Goal: Transaction & Acquisition: Purchase product/service

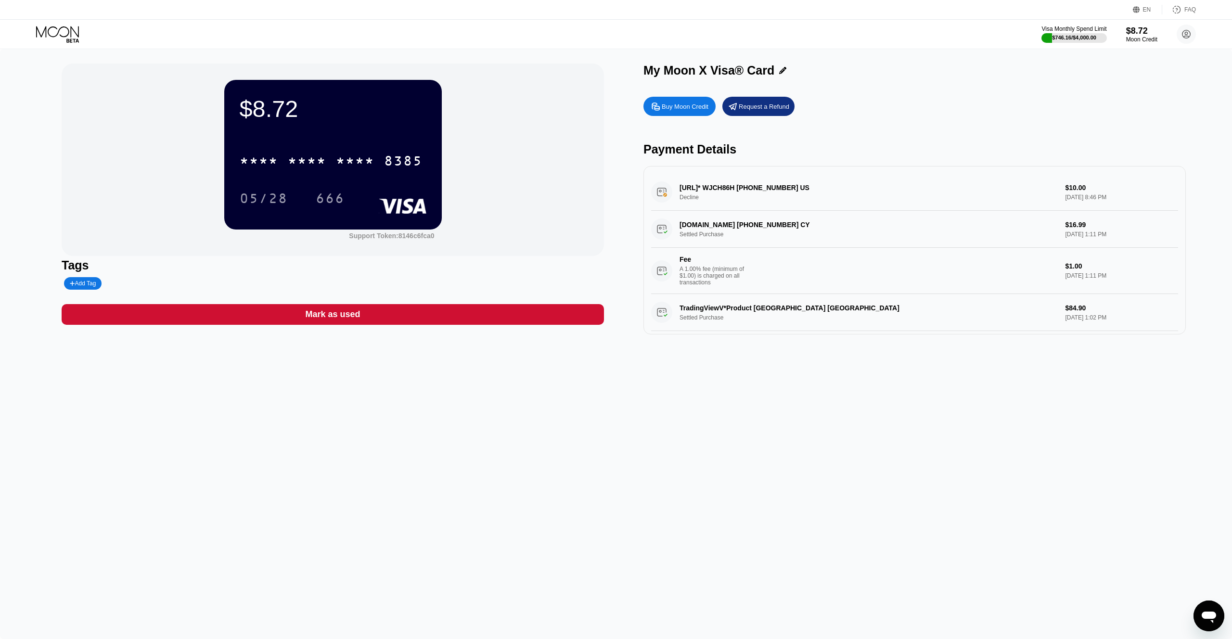
click at [680, 452] on div "$8.72 * * * * * * * * * * * * 8385 05/28 666 Support Token: 8146c6fca0 Tags Add…" at bounding box center [616, 344] width 1232 height 590
click at [61, 29] on icon at bounding box center [58, 34] width 45 height 17
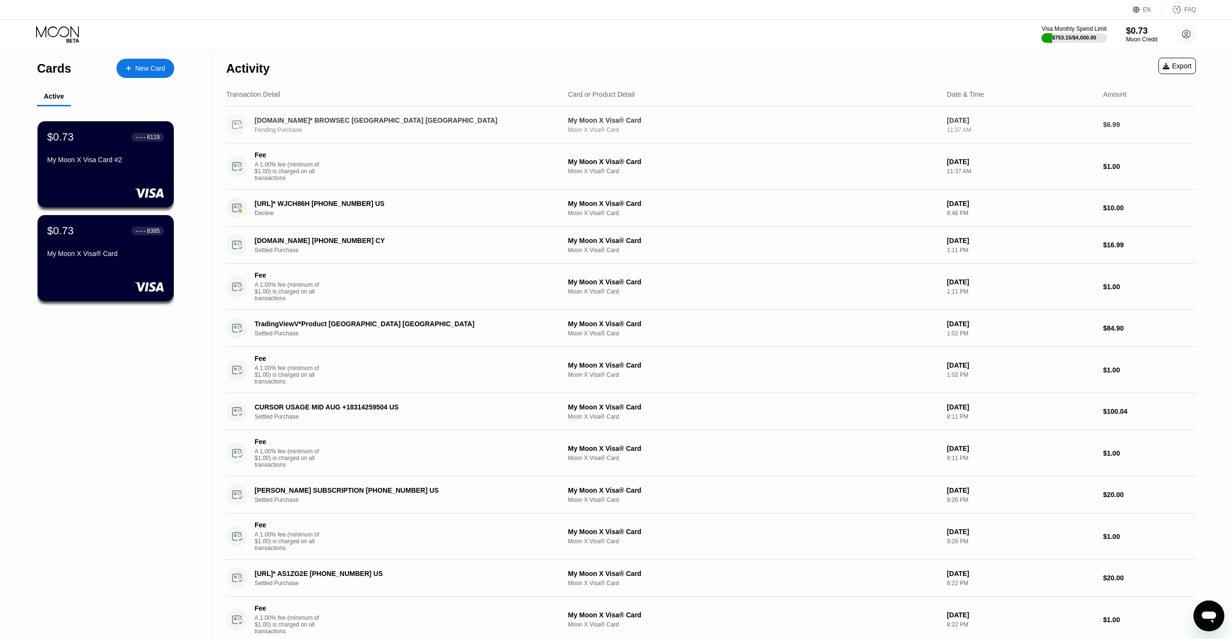
click at [522, 138] on div "PADDLE.NET* BROWSEC London GB Pending Purchase My Moon X Visa® Card Moon X Visa…" at bounding box center [710, 124] width 969 height 37
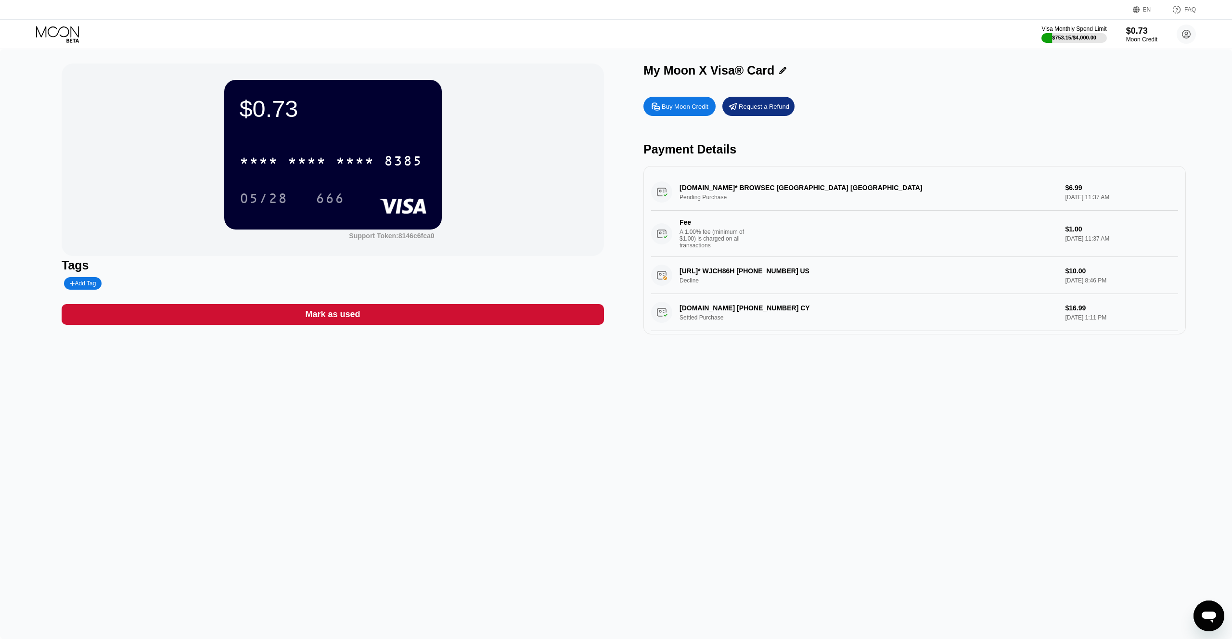
click at [524, 149] on div "$0.73 * * * * * * * * * * * * 8385 05/28 666 Support Token: 8146c6fca0" at bounding box center [333, 160] width 542 height 192
click at [678, 103] on div "Buy Moon Credit" at bounding box center [685, 106] width 47 height 8
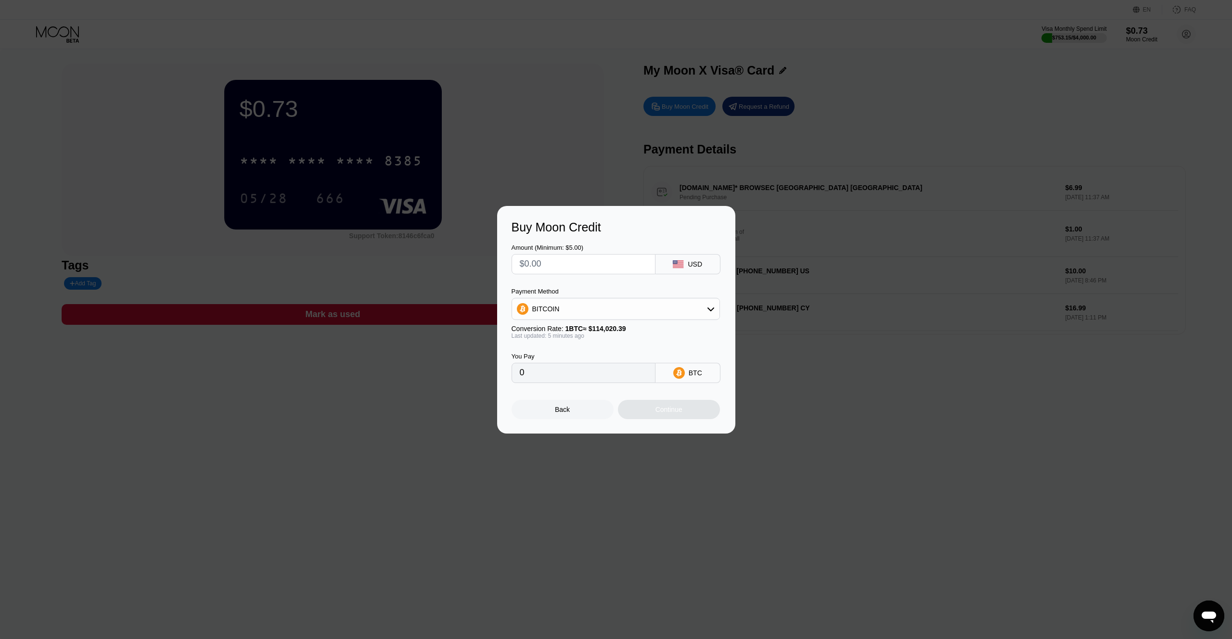
click at [690, 257] on div "USD" at bounding box center [687, 264] width 65 height 20
click at [625, 310] on div "BITCOIN" at bounding box center [615, 308] width 207 height 19
click at [604, 351] on div "USDT on TRON" at bounding box center [615, 356] width 203 height 19
type input "0.00"
drag, startPoint x: 573, startPoint y: 261, endPoint x: 452, endPoint y: 260, distance: 120.8
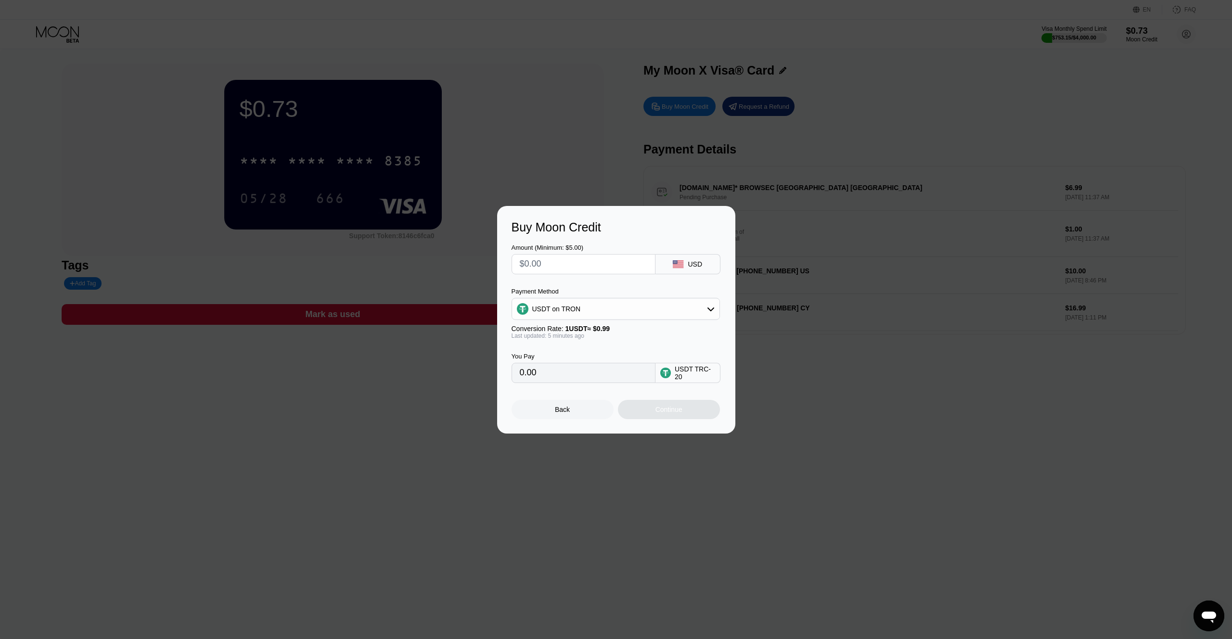
click at [452, 261] on div "Buy Moon Credit Amount (Minimum: $5.00) USD Payment Method USDT on TRON Convers…" at bounding box center [616, 320] width 1232 height 228
click at [562, 302] on div "USDT on TRON" at bounding box center [615, 308] width 207 height 19
click at [579, 280] on div "Amount (Minimum: $5.00) USD Payment Method USDT on TRON BITCOIN USDT on TRON Co…" at bounding box center [615, 308] width 209 height 149
click at [562, 265] on input "text" at bounding box center [583, 264] width 127 height 19
type input "$2"
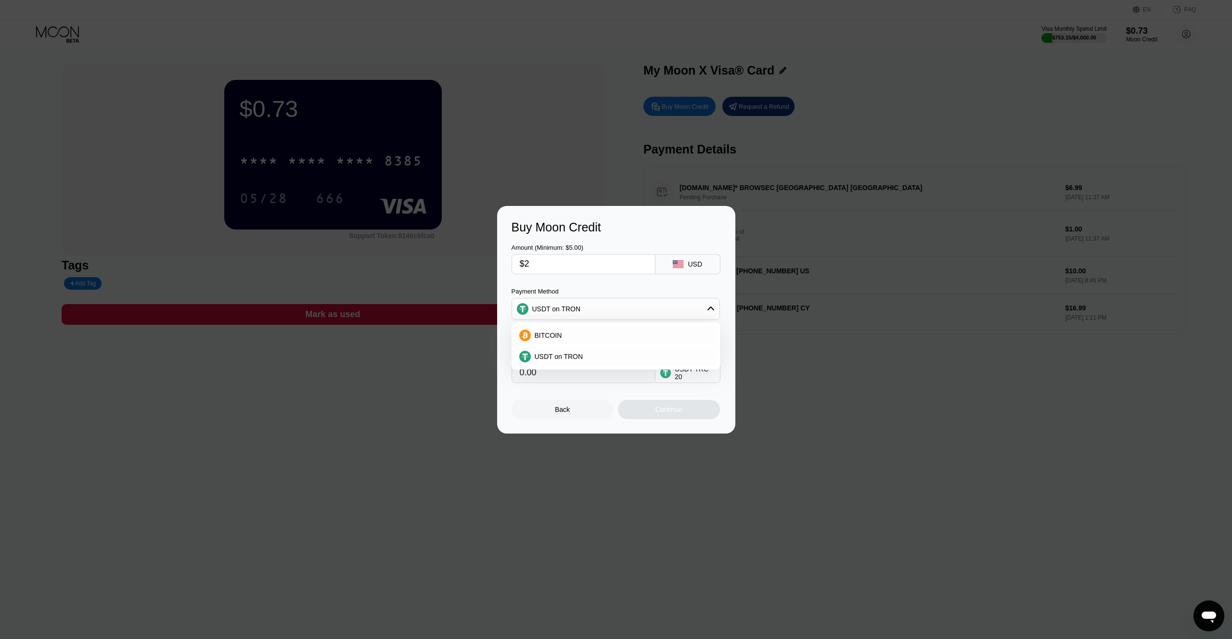
type input "2.02"
type input "$25"
type input "25.25"
type input "$250"
type input "252.53"
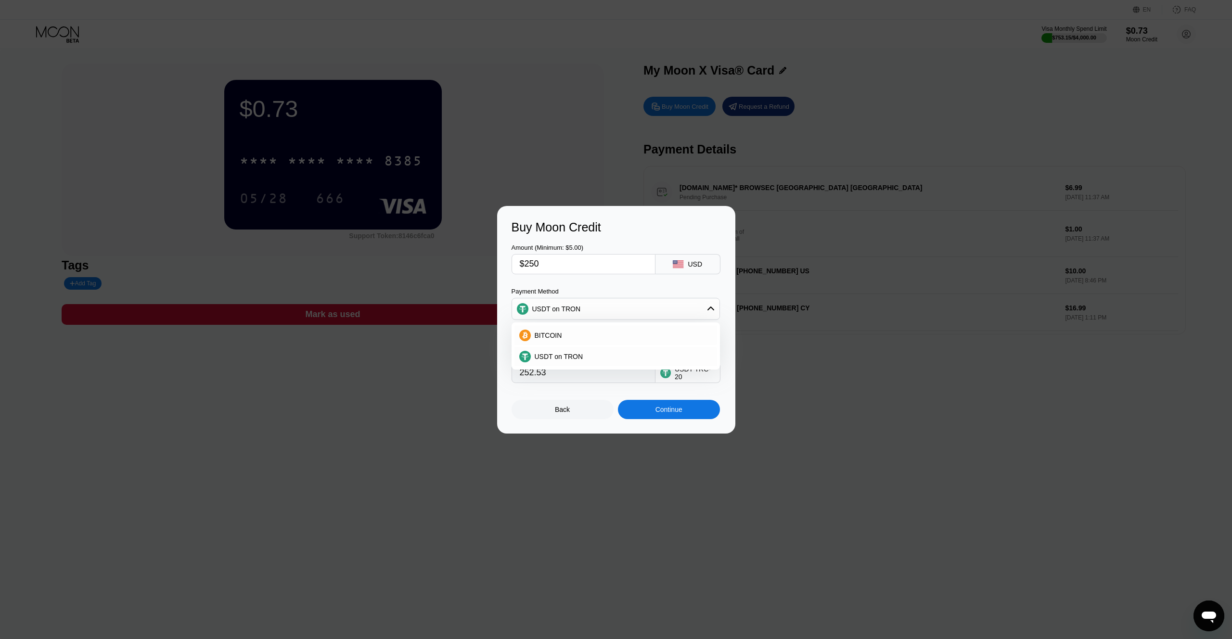
type input "$250"
click at [657, 234] on div "Amount (Minimum: $5.00) $250 USD" at bounding box center [615, 254] width 209 height 40
click at [607, 402] on div "Back" at bounding box center [562, 409] width 102 height 19
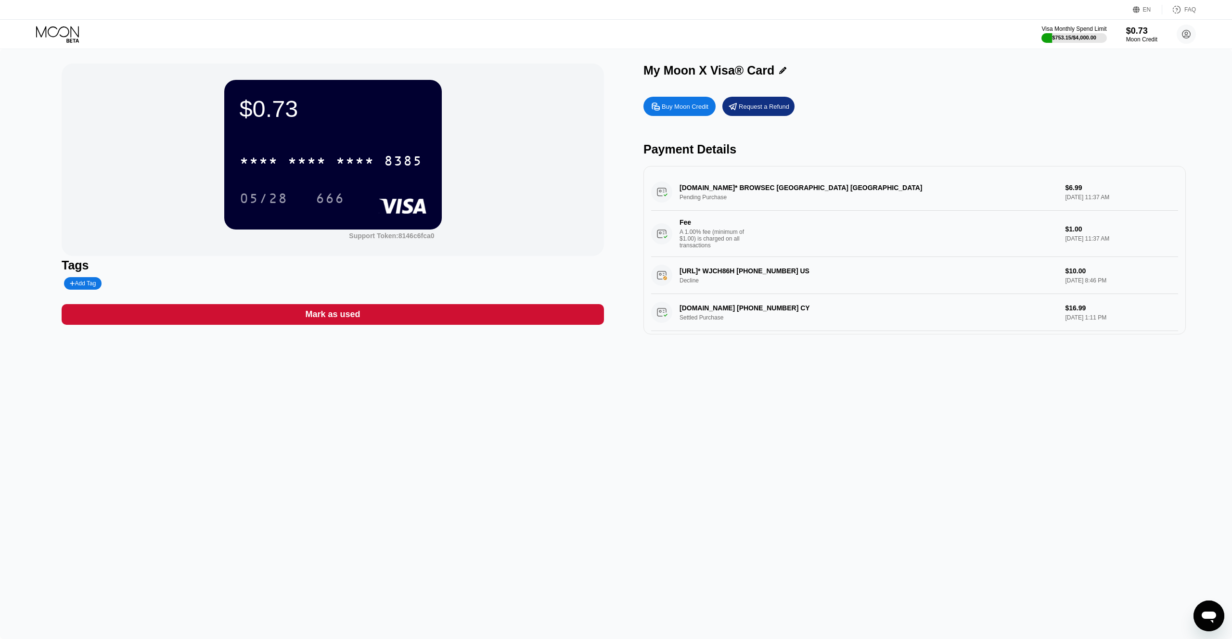
click at [680, 95] on div "Buy Moon Credit Request a Refund Payment Details PADDLE.NET* BROWSEC London GB …" at bounding box center [914, 213] width 542 height 242
click at [676, 104] on div "Buy Moon Credit" at bounding box center [685, 106] width 47 height 8
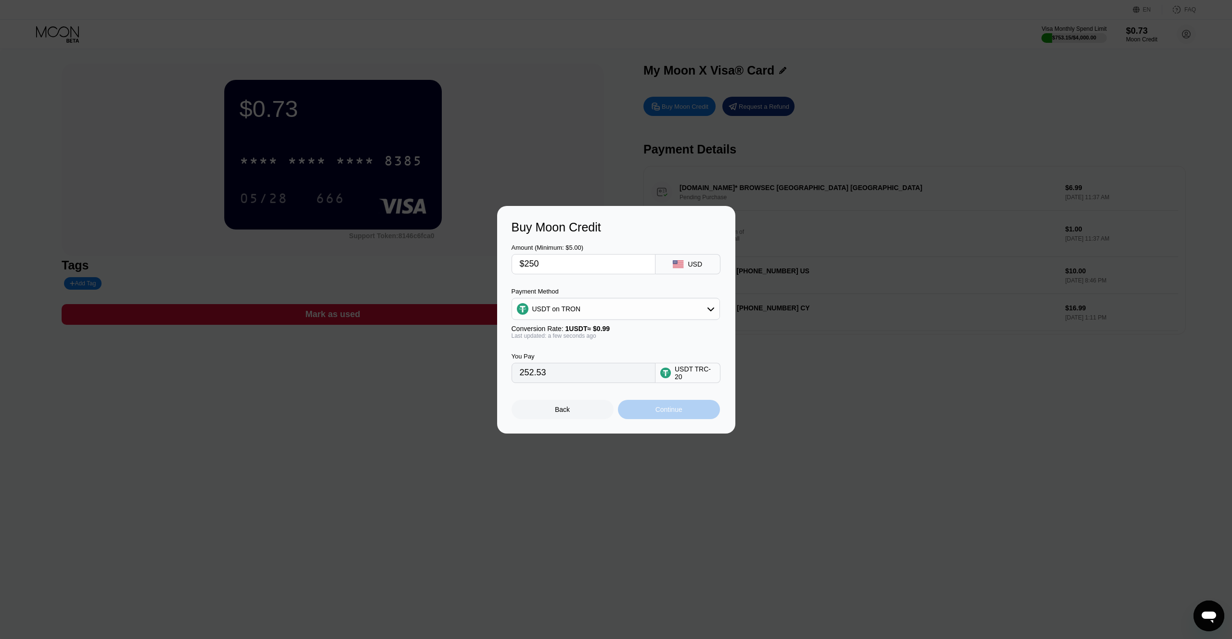
click at [694, 408] on div "Continue" at bounding box center [669, 409] width 102 height 19
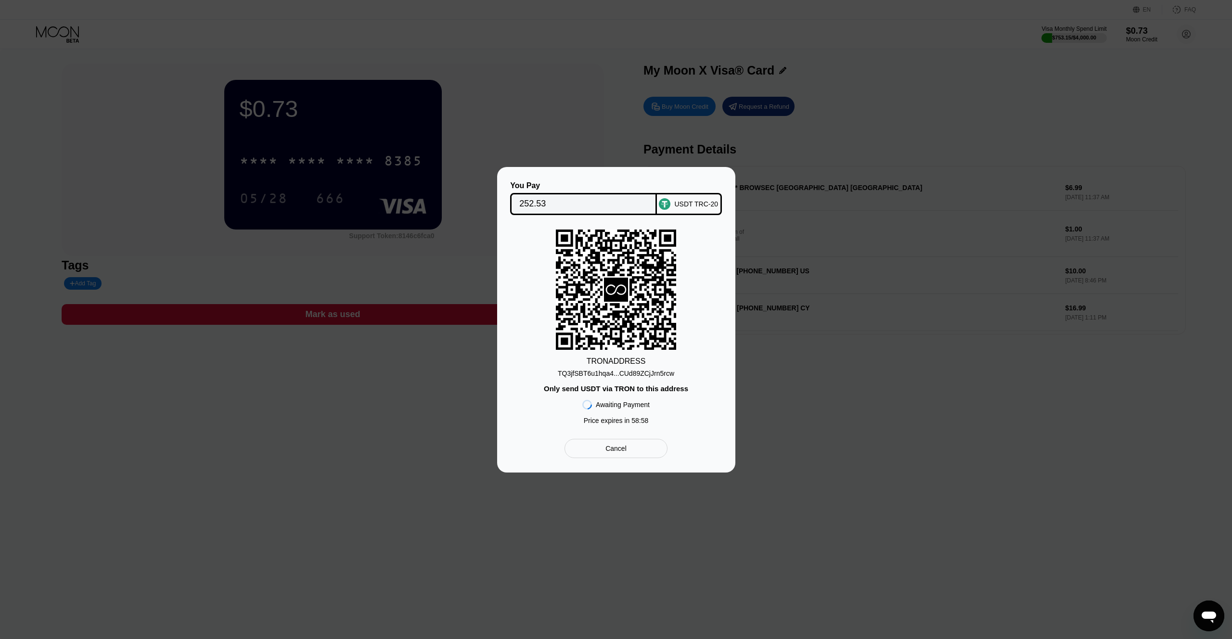
click at [683, 202] on div "USDT TRC-20" at bounding box center [696, 204] width 44 height 8
click at [599, 200] on input "252.53" at bounding box center [583, 203] width 128 height 19
click at [688, 210] on div "USDT TRC-20" at bounding box center [689, 204] width 65 height 22
click at [617, 374] on div "TQ3jfSBT6u1hqa4...CUd89ZCjJrn5rcw" at bounding box center [616, 374] width 116 height 8
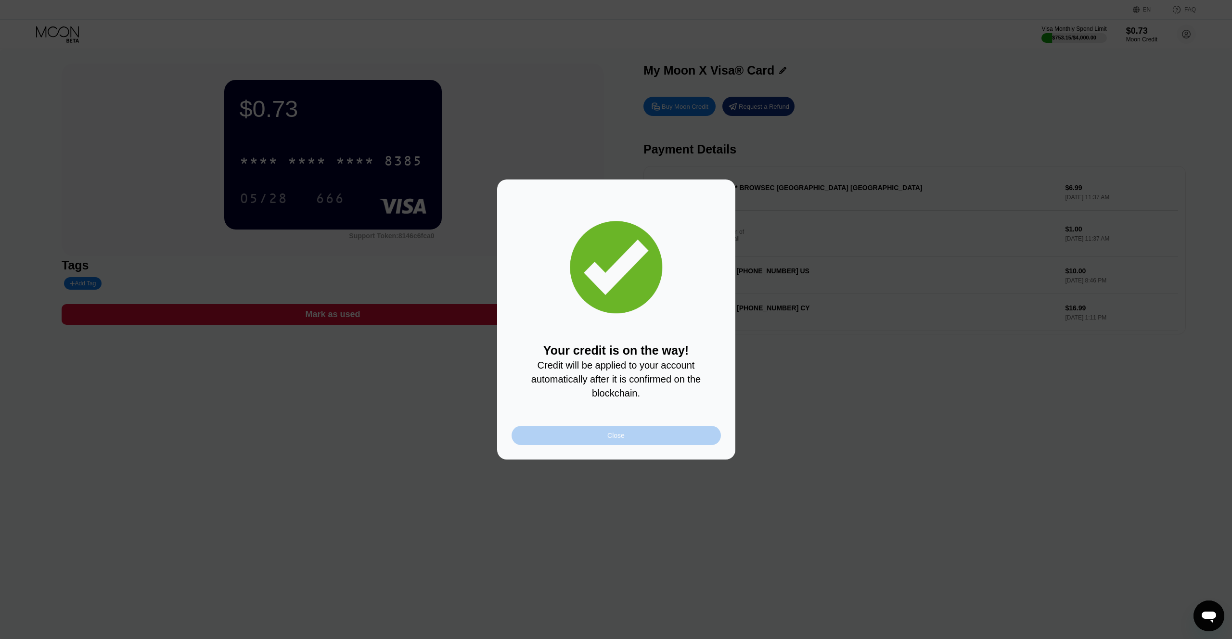
click at [650, 437] on div "Close" at bounding box center [615, 435] width 209 height 19
